Goal: Transaction & Acquisition: Purchase product/service

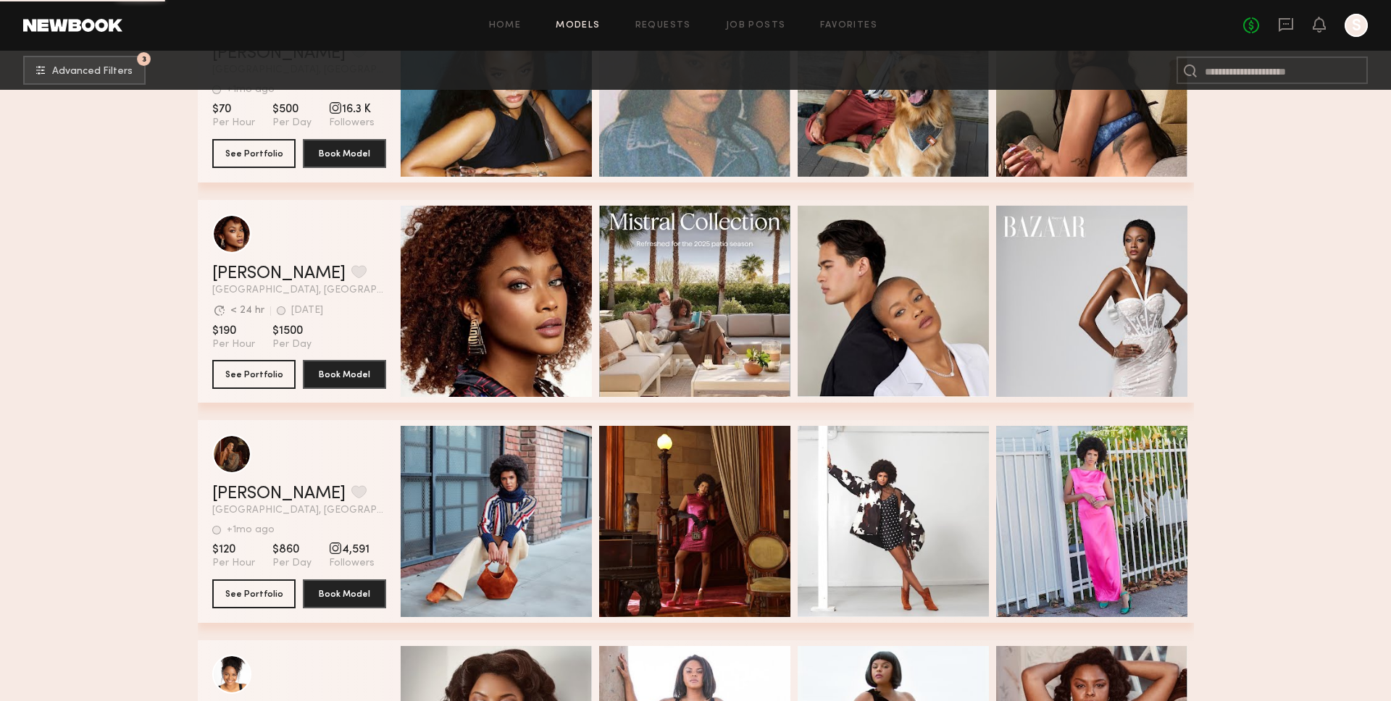
scroll to position [36030, 0]
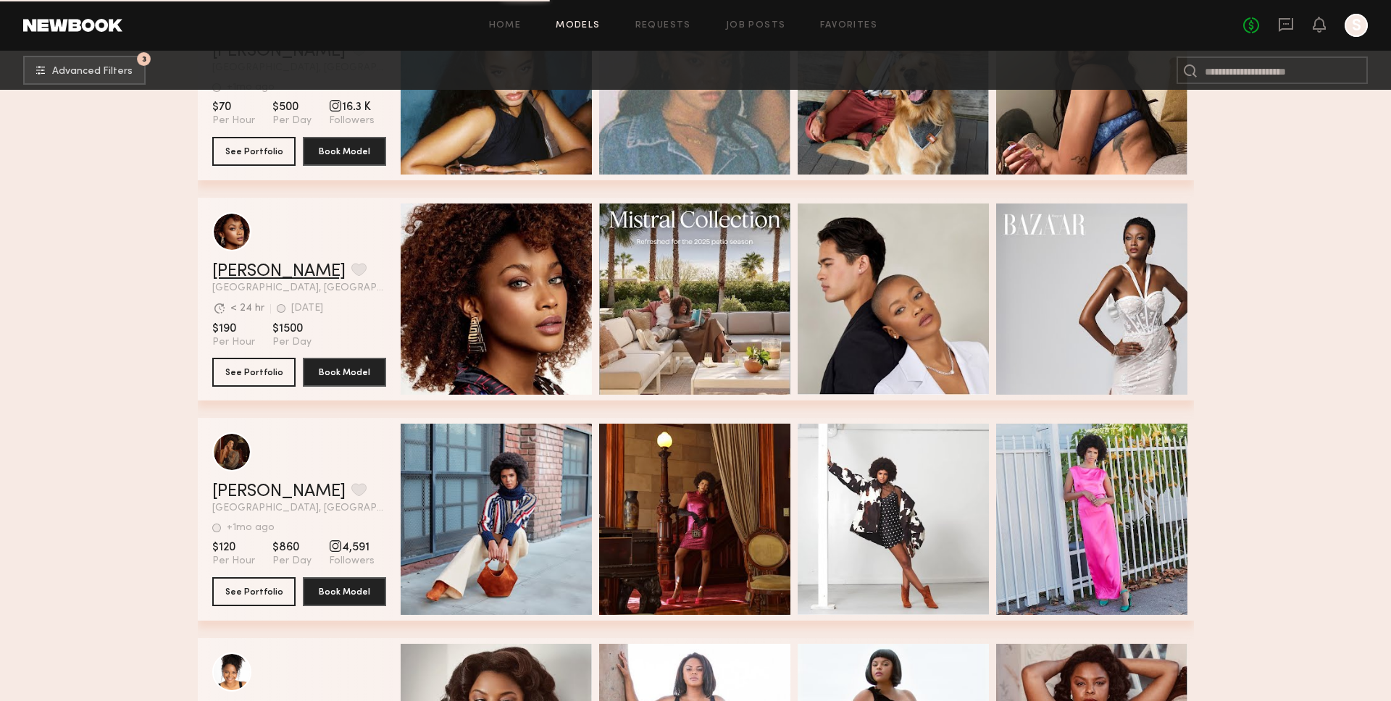
click at [244, 274] on link "[PERSON_NAME]" at bounding box center [278, 271] width 133 height 17
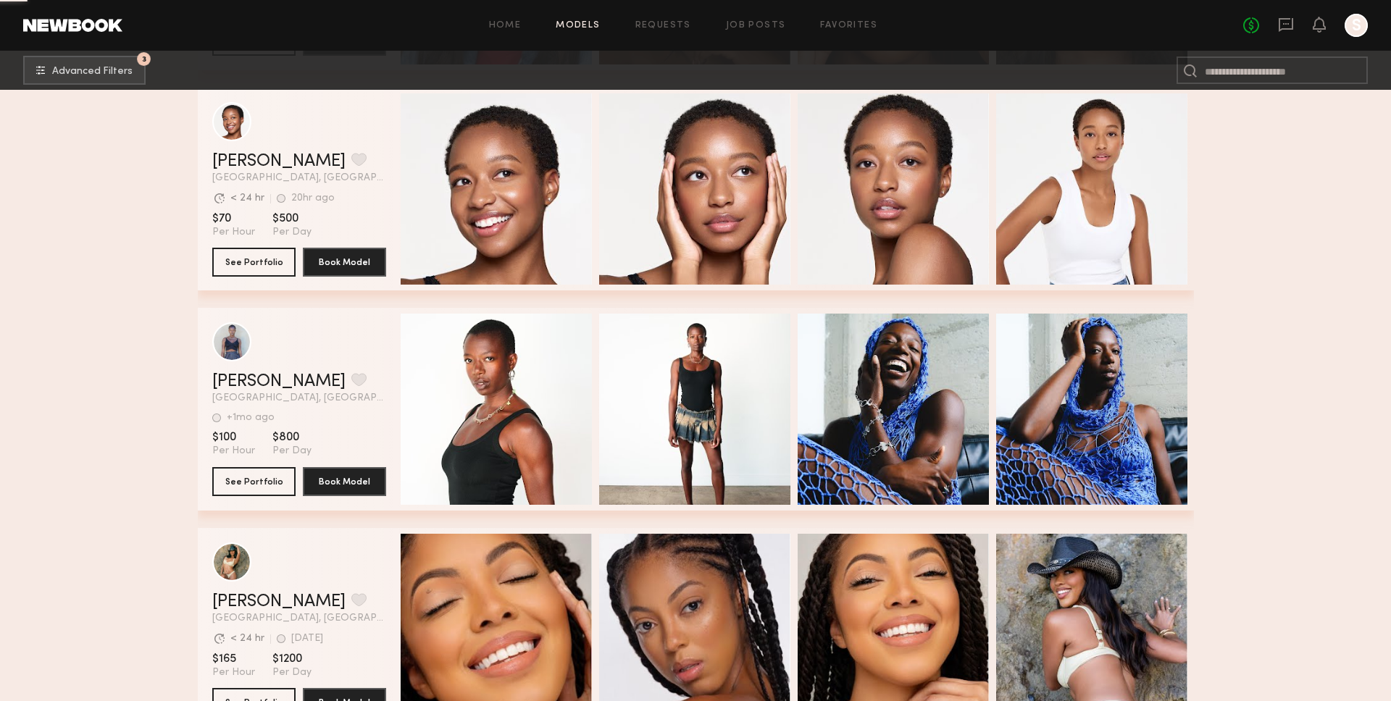
scroll to position [46496, 0]
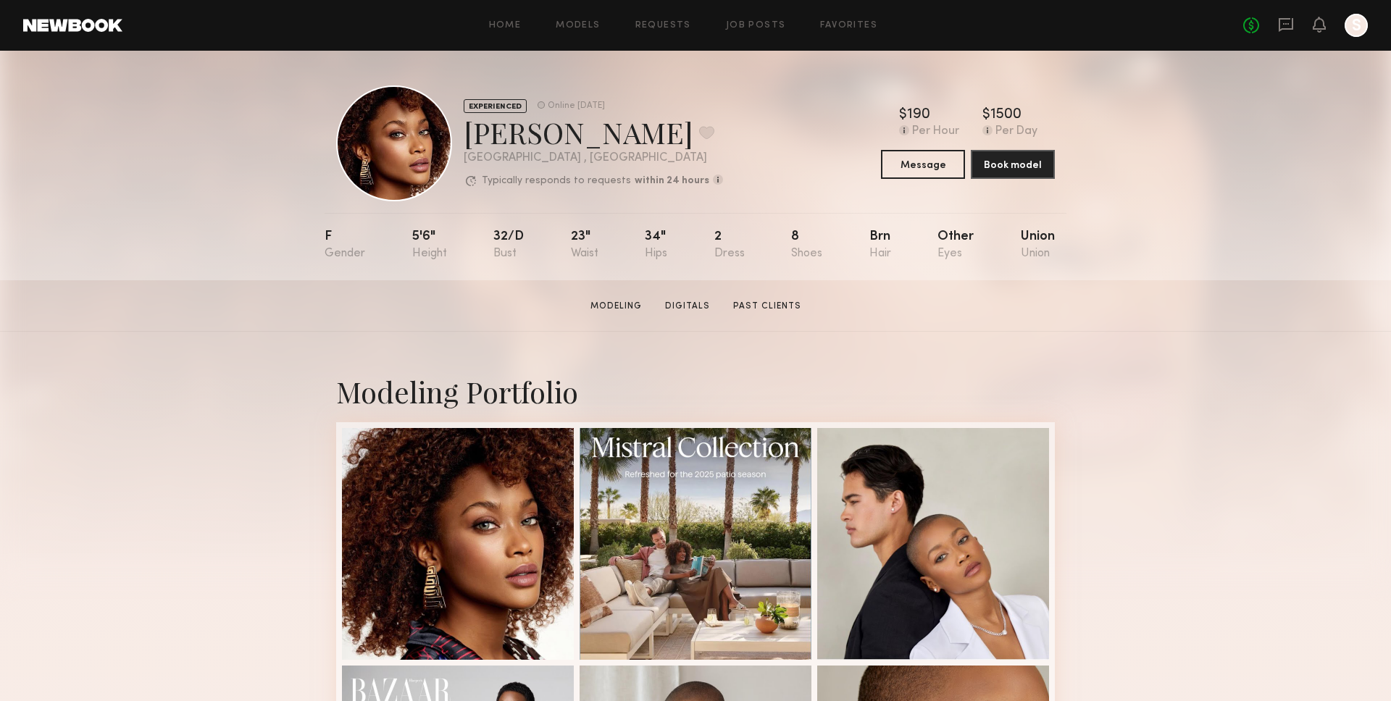
click at [1278, 115] on div "EXPERIENCED Online [DATE] [PERSON_NAME] Favorite [GEOGRAPHIC_DATA] , [GEOGRAPHI…" at bounding box center [695, 166] width 1391 height 230
click at [1178, 193] on div "EXPERIENCED Online [DATE] [PERSON_NAME] Favorite [GEOGRAPHIC_DATA] , [GEOGRAPHI…" at bounding box center [695, 166] width 1391 height 230
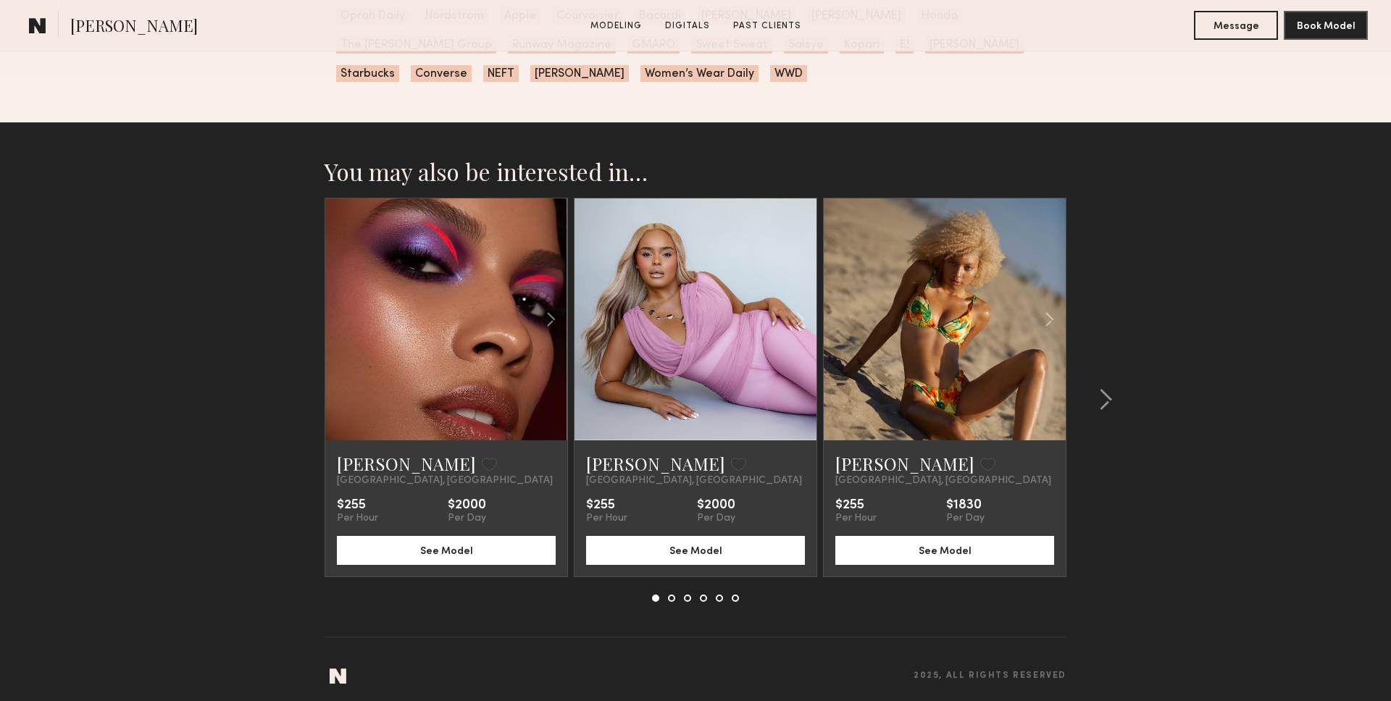
scroll to position [2191, 0]
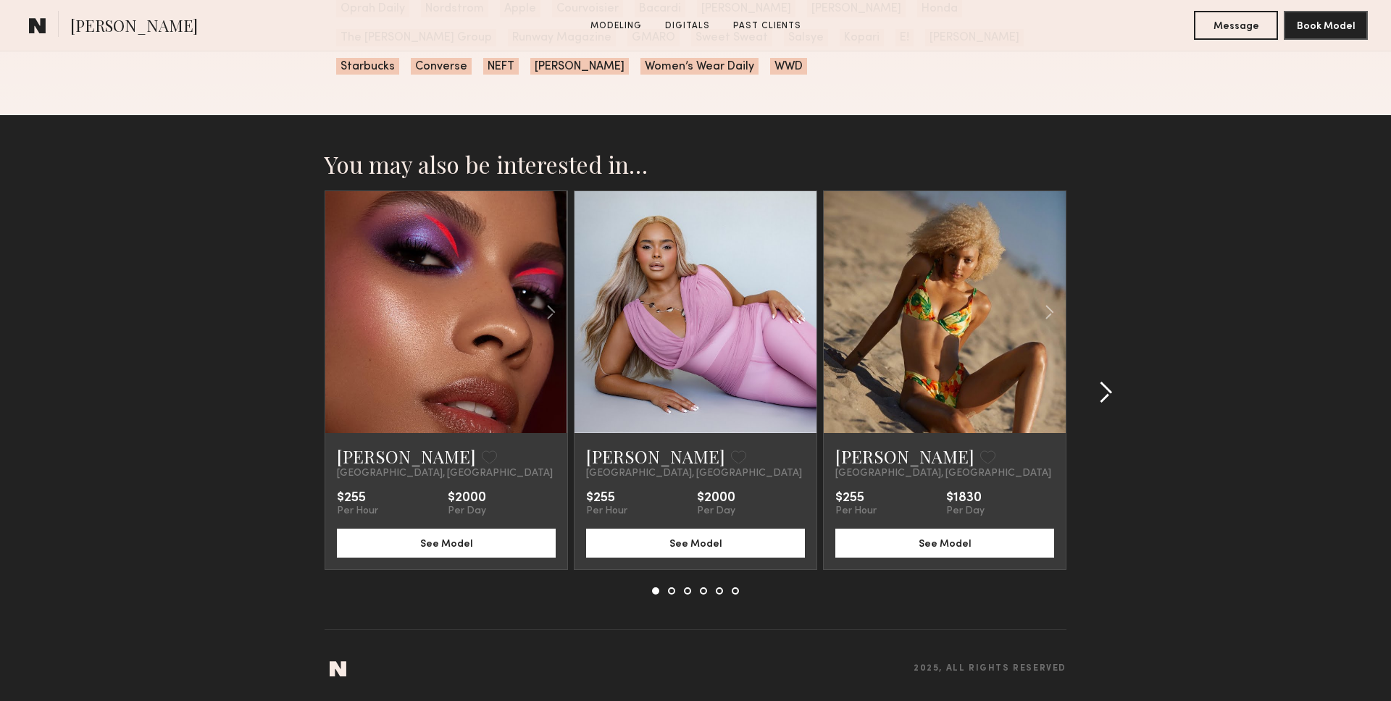
click at [1081, 402] on div at bounding box center [1101, 392] width 70 height 404
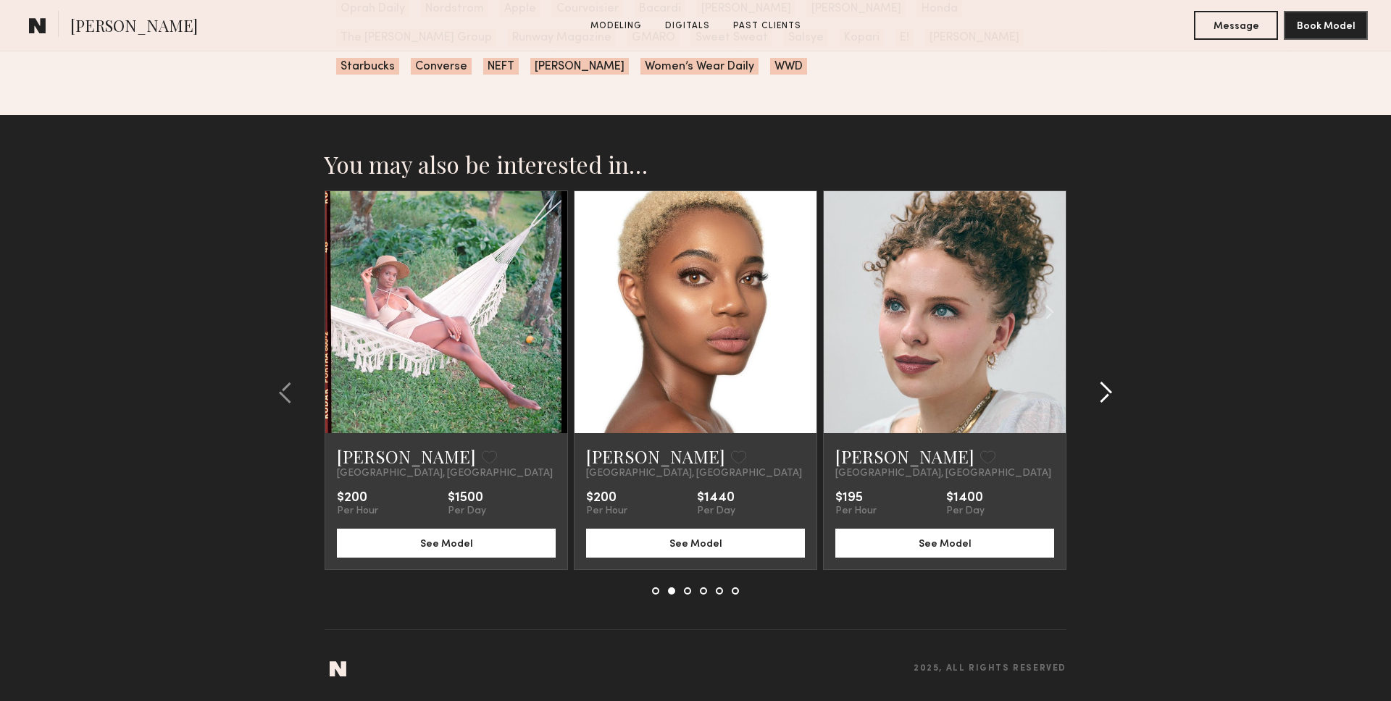
click at [1081, 402] on div at bounding box center [1101, 392] width 70 height 404
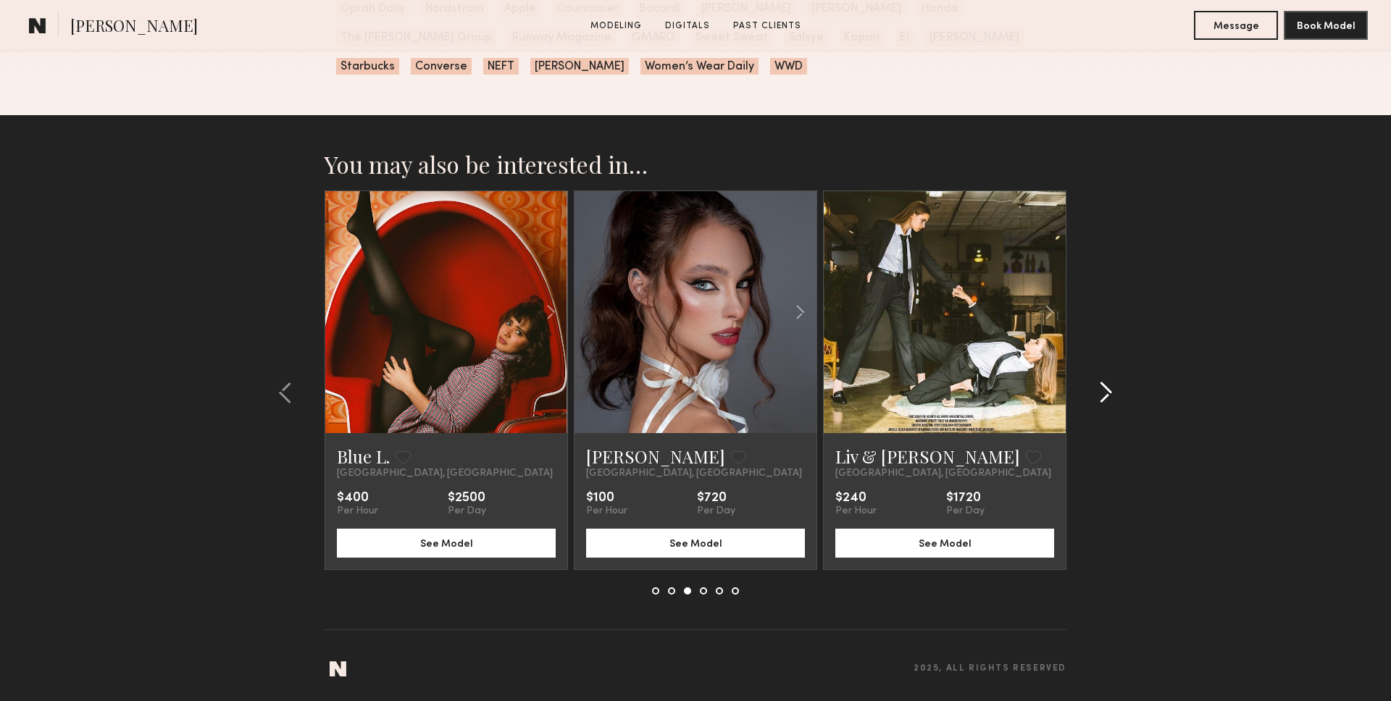
click at [1081, 402] on div at bounding box center [1101, 392] width 70 height 404
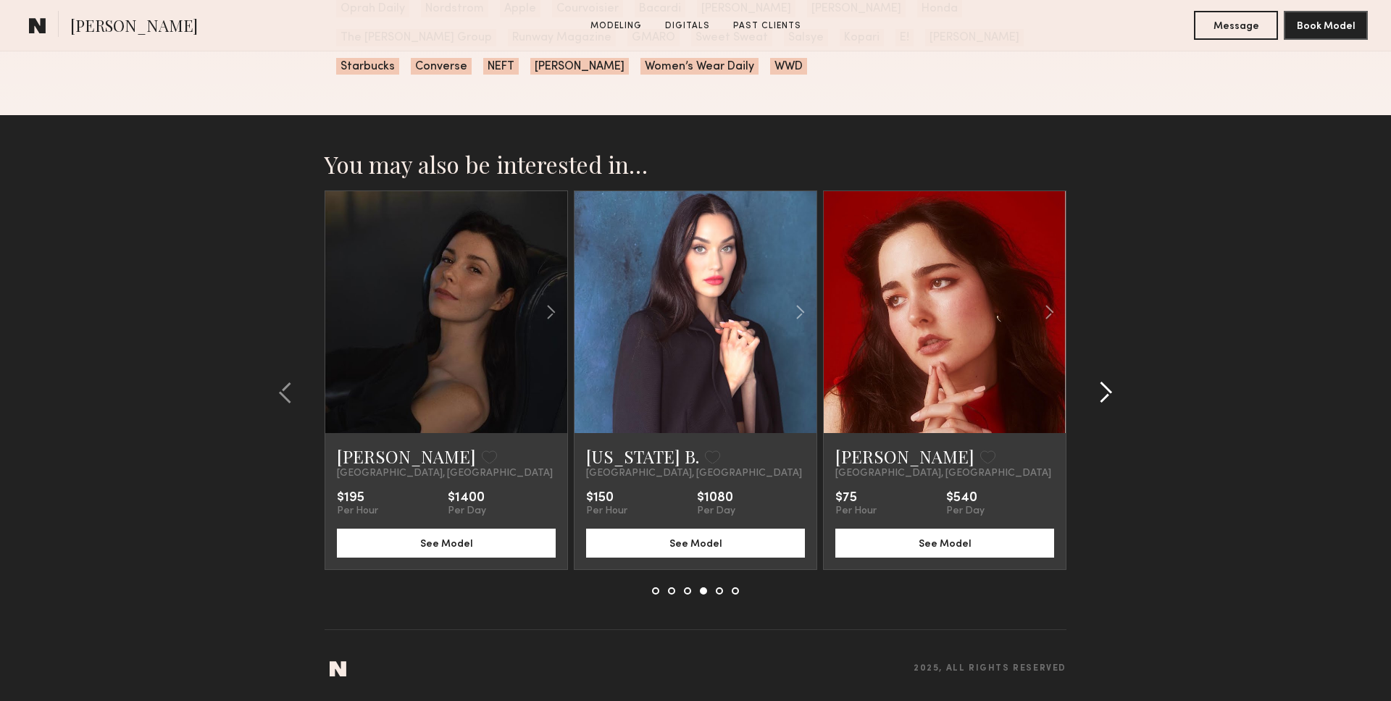
click at [1081, 402] on div at bounding box center [1101, 392] width 70 height 404
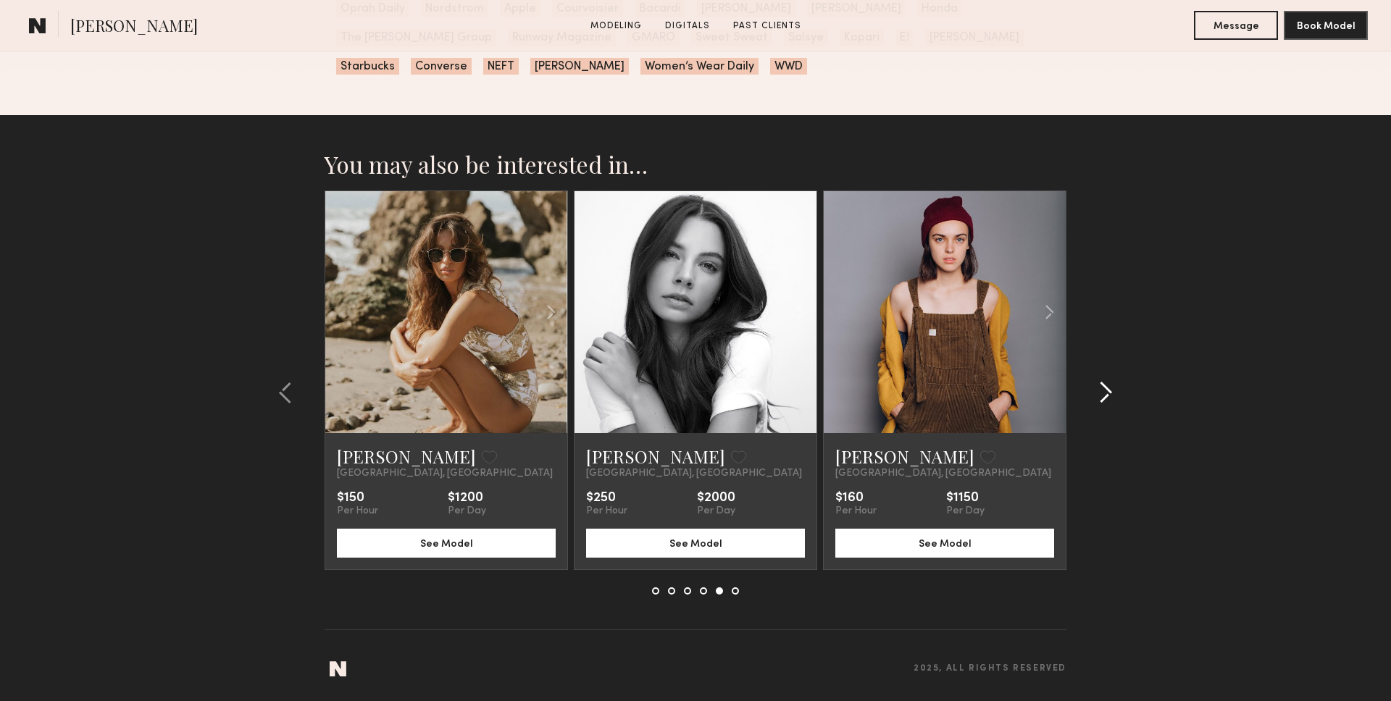
click at [1081, 402] on div at bounding box center [1101, 392] width 70 height 404
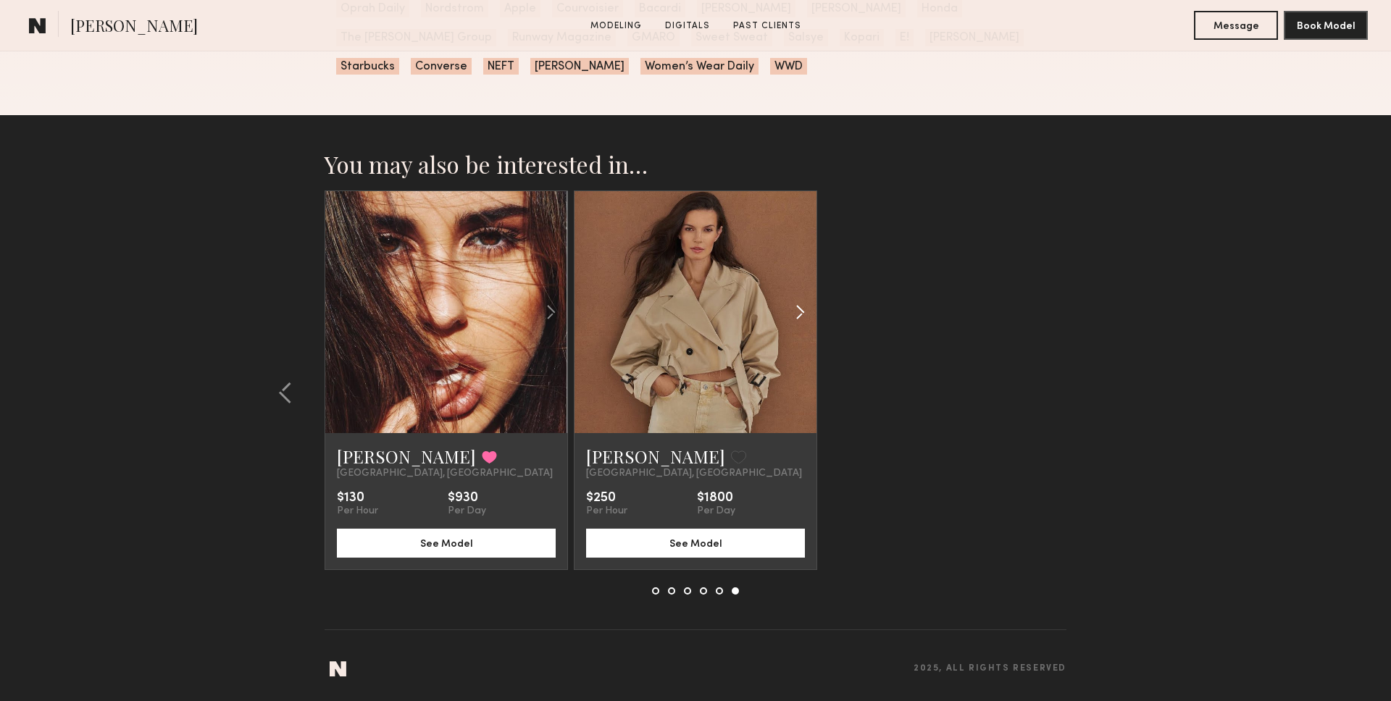
click at [808, 322] on common-icon at bounding box center [799, 312] width 21 height 28
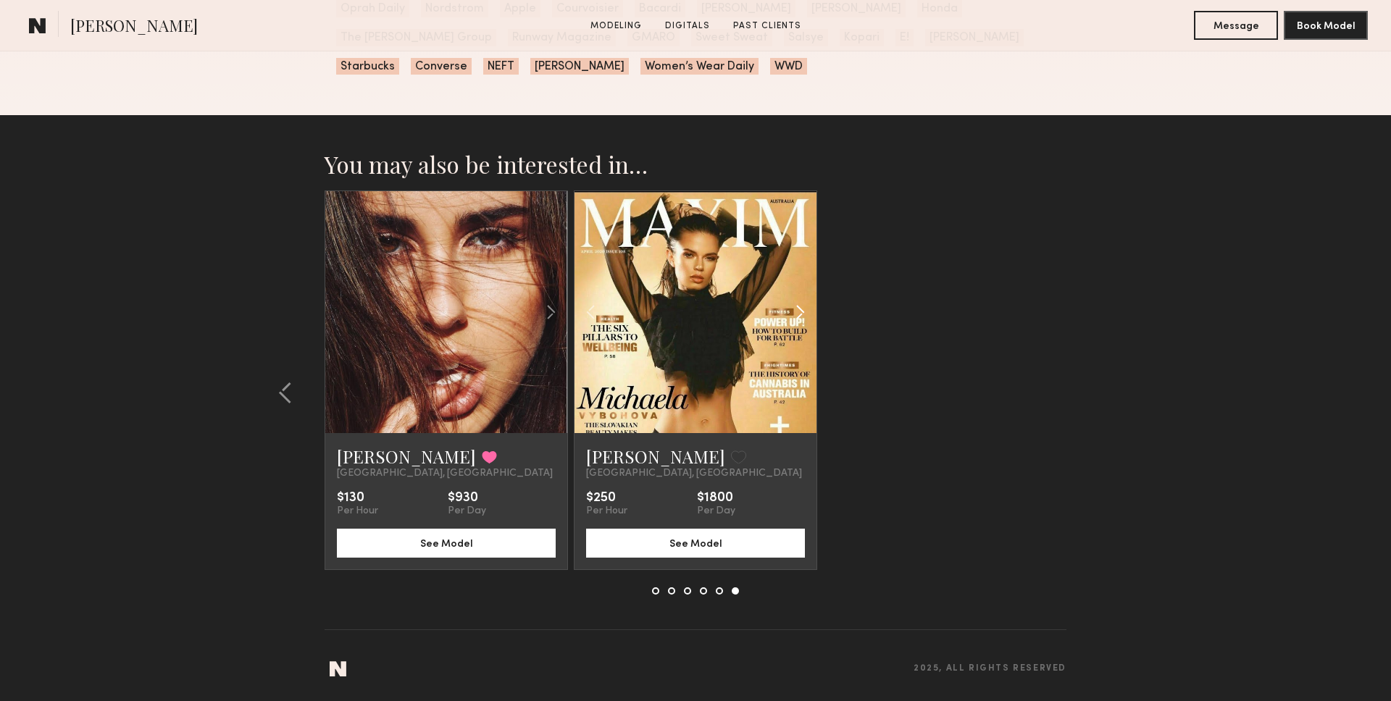
click at [808, 322] on common-icon at bounding box center [799, 312] width 21 height 28
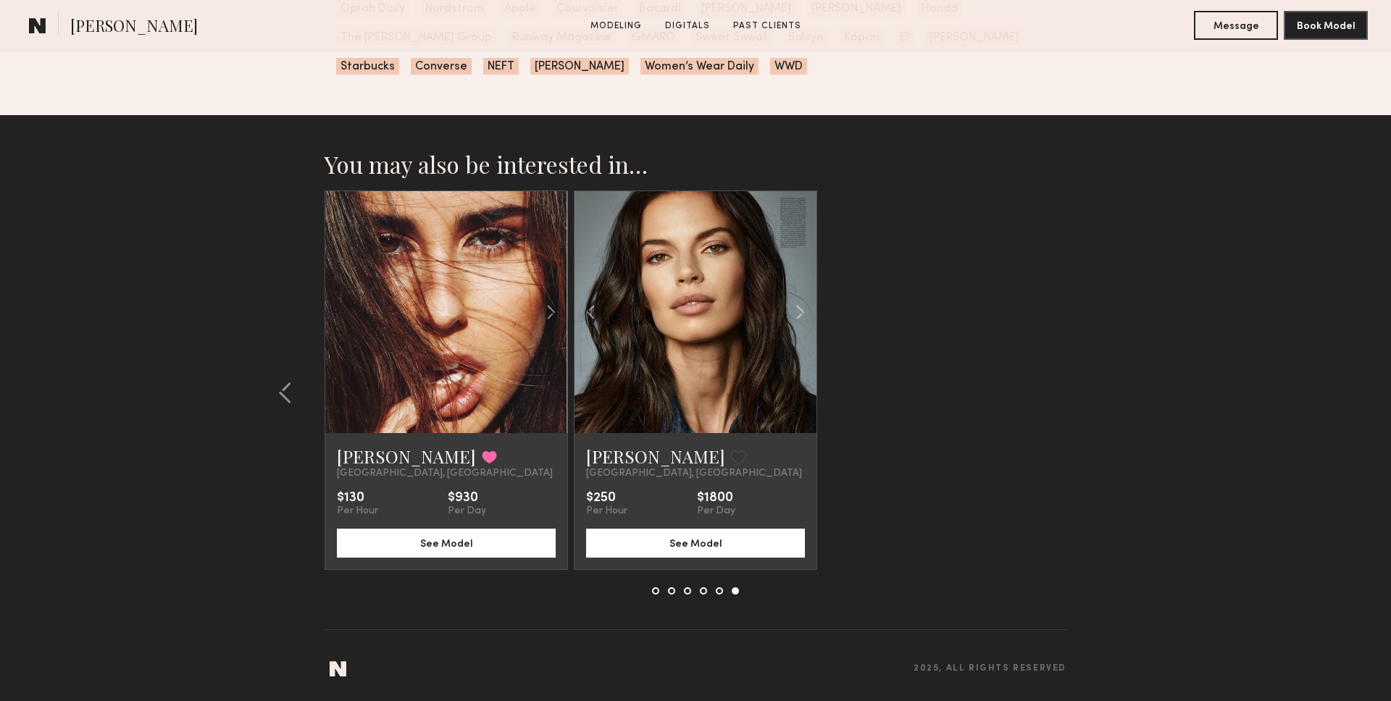
click at [887, 331] on div "[PERSON_NAME] Favorited [GEOGRAPHIC_DATA], [GEOGRAPHIC_DATA] $130 Per Hour $930…" at bounding box center [695, 380] width 742 height 380
